Goal: Task Accomplishment & Management: Complete application form

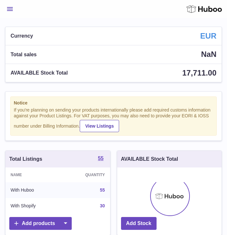
scroll to position [100, 105]
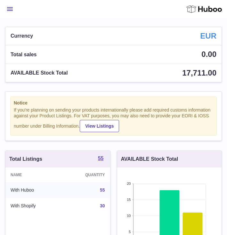
click at [8, 11] on button "Menu" at bounding box center [10, 9] width 10 height 13
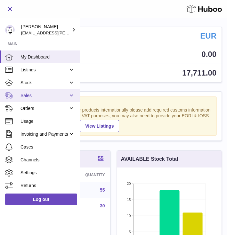
click at [23, 97] on span "Sales" at bounding box center [45, 95] width 48 height 6
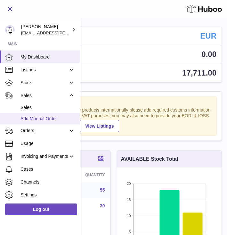
click at [33, 123] on link "Add Manual Order" at bounding box center [40, 118] width 80 height 11
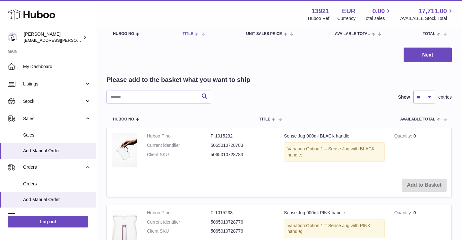
scroll to position [78, 0]
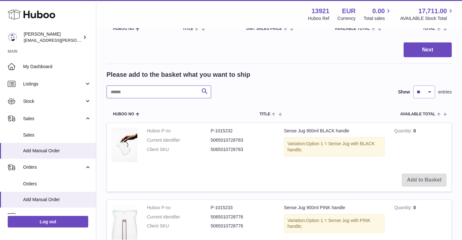
click at [139, 90] on input "text" at bounding box center [159, 91] width 105 height 13
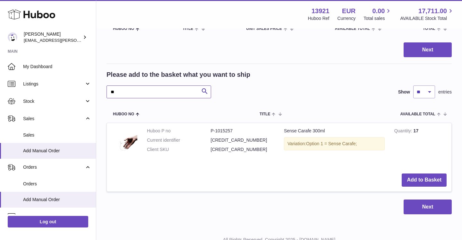
type input "*"
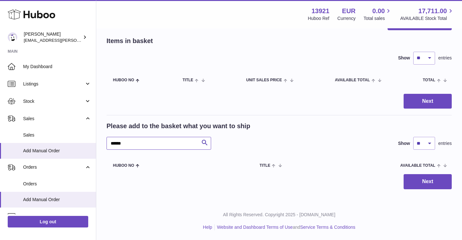
scroll to position [27, 0]
type input "*"
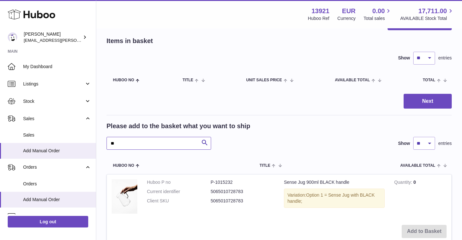
scroll to position [78, 0]
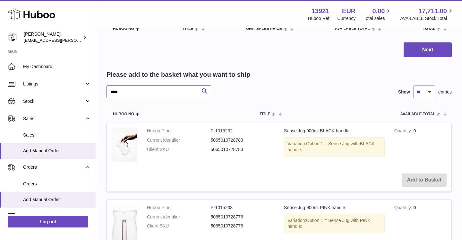
type input "*****"
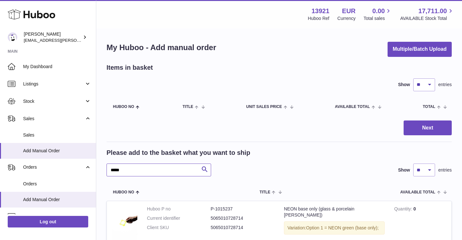
click at [153, 171] on input "*****" at bounding box center [159, 169] width 105 height 13
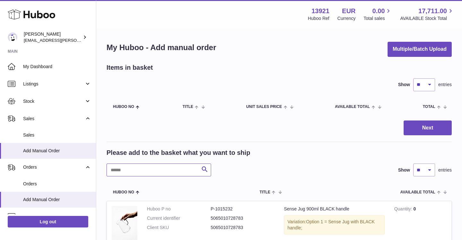
click at [144, 173] on input "text" at bounding box center [159, 169] width 105 height 13
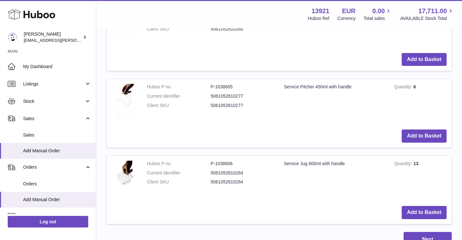
scroll to position [363, 0]
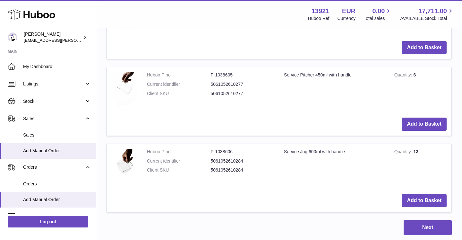
type input "*****"
click at [227, 198] on button "Add to Basket" at bounding box center [424, 200] width 45 height 13
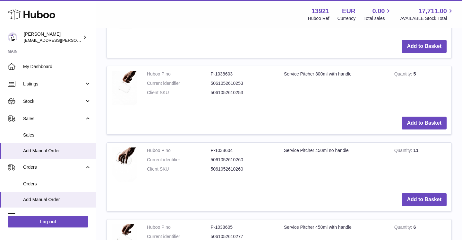
scroll to position [329, 0]
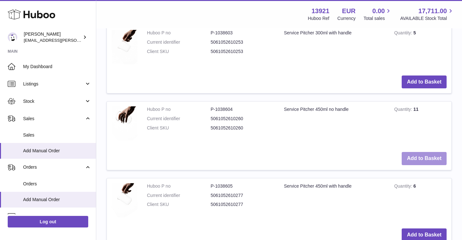
click at [227, 159] on button "Add to Basket" at bounding box center [424, 158] width 45 height 13
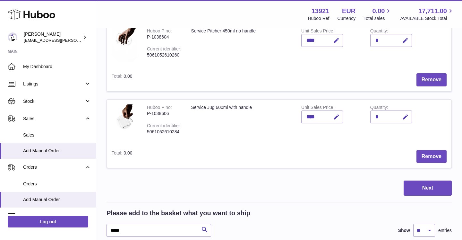
scroll to position [191, 0]
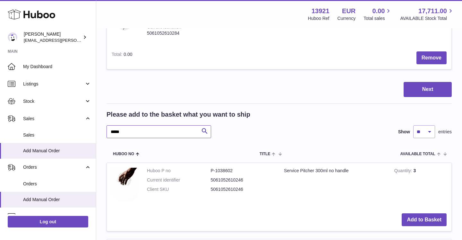
click at [145, 132] on input "*****" at bounding box center [159, 131] width 105 height 13
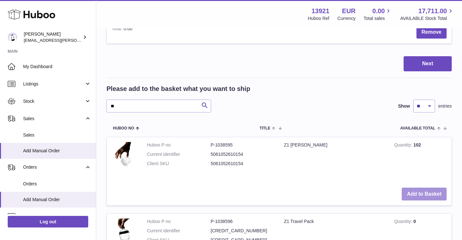
click at [227, 197] on button "Add to Basket" at bounding box center [424, 193] width 45 height 13
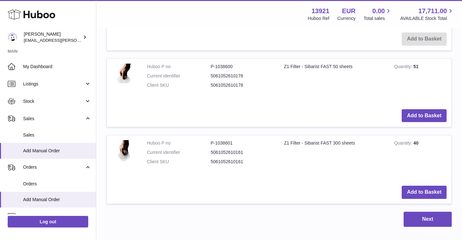
scroll to position [752, 0]
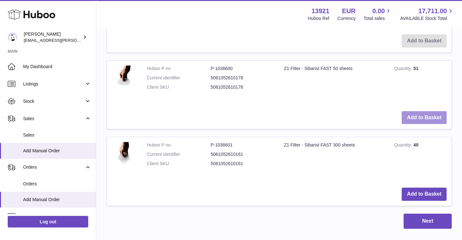
click at [227, 115] on button "Add to Basket" at bounding box center [424, 117] width 45 height 13
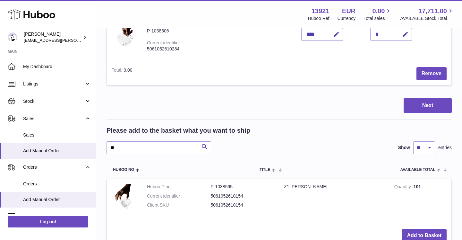
scroll to position [317, 0]
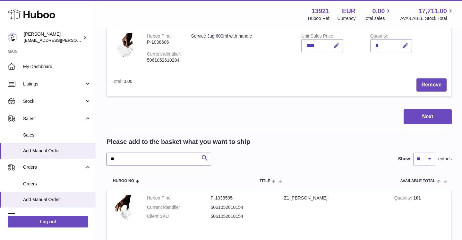
click at [138, 161] on input "**" at bounding box center [159, 158] width 105 height 13
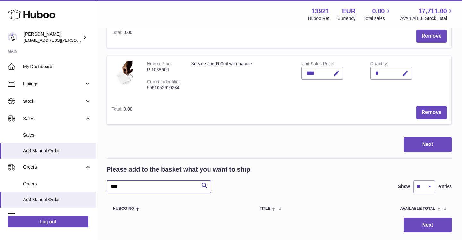
scroll to position [289, 0]
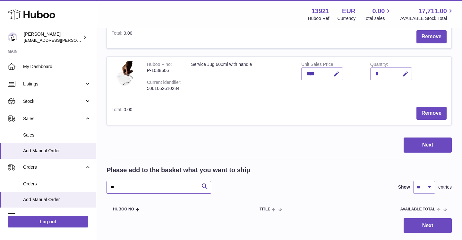
type input "*"
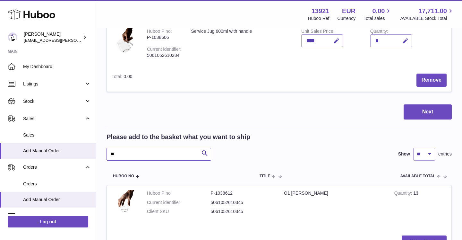
scroll to position [385, 0]
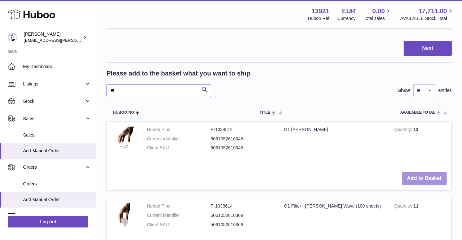
type input "**"
click at [227, 177] on button "Add to Basket" at bounding box center [424, 178] width 45 height 13
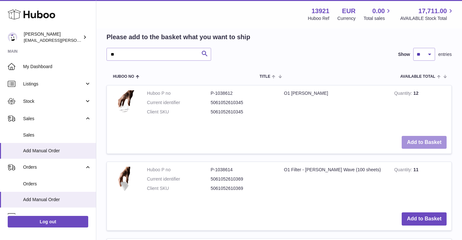
scroll to position [504, 0]
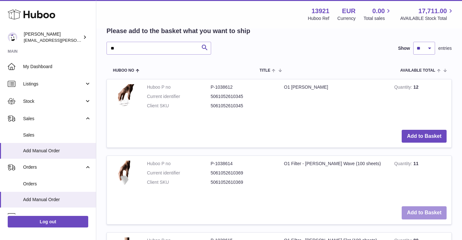
click at [227, 210] on button "Add to Basket" at bounding box center [424, 212] width 45 height 13
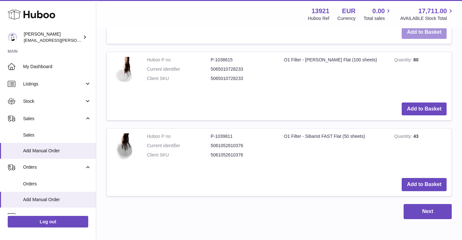
scroll to position [790, 0]
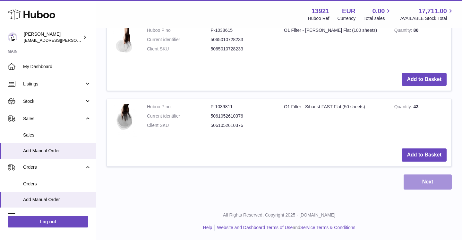
click at [227, 181] on button "Next" at bounding box center [428, 181] width 48 height 15
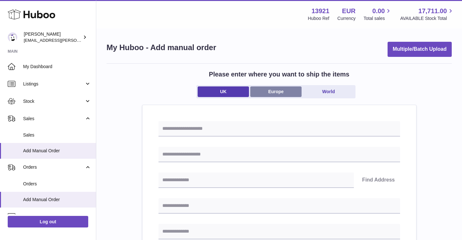
click at [227, 93] on link "Europe" at bounding box center [275, 91] width 51 height 11
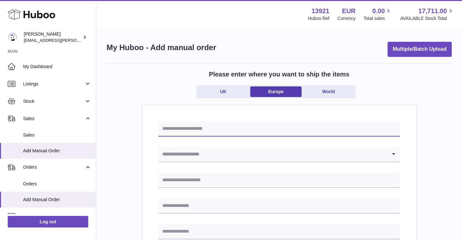
click at [184, 129] on input "text" at bounding box center [280, 128] width 242 height 15
type input "*"
click at [195, 158] on input "Search for option" at bounding box center [273, 154] width 229 height 15
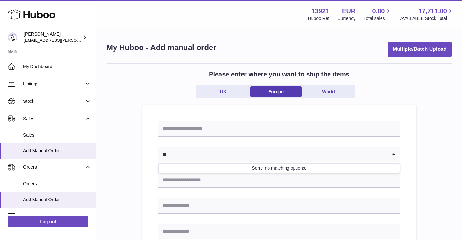
type input "*"
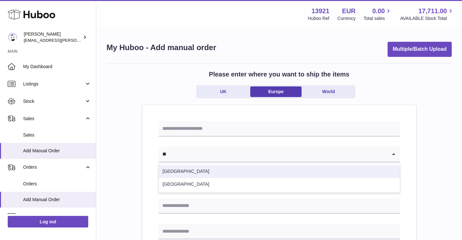
click at [208, 175] on li "Denmark" at bounding box center [279, 171] width 241 height 13
type input "**"
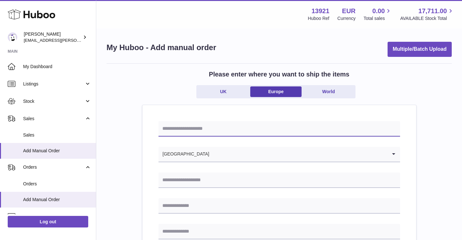
click at [184, 126] on input "text" at bounding box center [280, 128] width 242 height 15
type input "*"
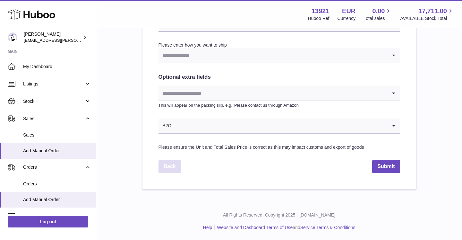
click at [173, 164] on link "Back" at bounding box center [170, 166] width 22 height 13
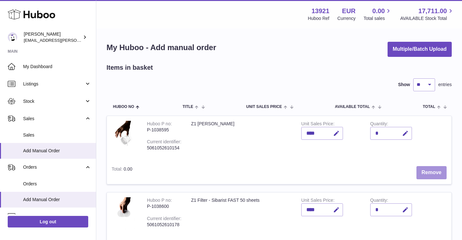
click at [227, 173] on button "Remove" at bounding box center [431, 172] width 30 height 13
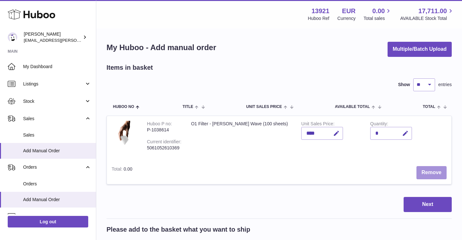
click at [227, 173] on button "Remove" at bounding box center [431, 172] width 30 height 13
